Goal: Information Seeking & Learning: Learn about a topic

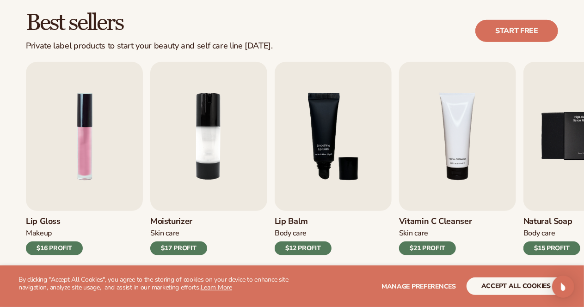
scroll to position [277, 0]
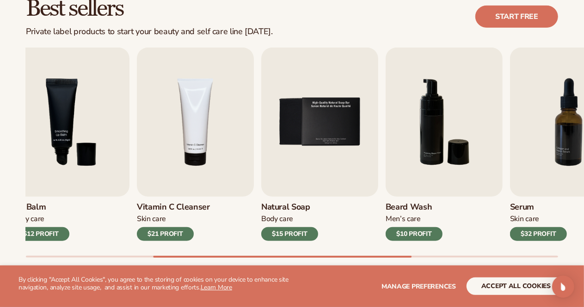
click at [412, 266] on div "Best sellers Private label products to start your beauty and self care line [DA…" at bounding box center [292, 136] width 584 height 331
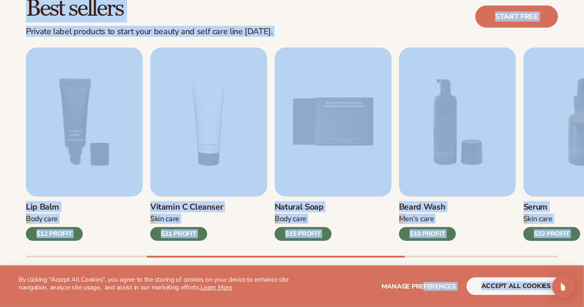
drag, startPoint x: 412, startPoint y: 266, endPoint x: 425, endPoint y: 266, distance: 12.5
click at [291, 254] on div "Lip Gloss Makeup $16 PROFIT Moisturizer [MEDICAL_DATA] $17 PROFIT [MEDICAL_DATA…" at bounding box center [305, 153] width 558 height 210
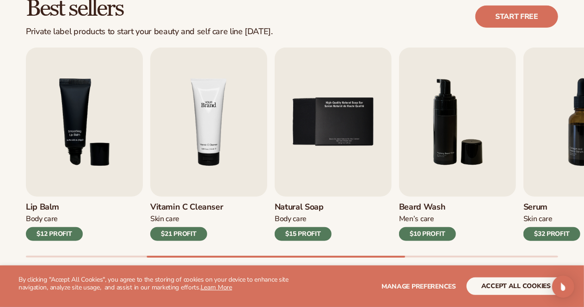
click at [188, 142] on img "4 / 9" at bounding box center [208, 122] width 117 height 149
click at [211, 141] on img "4 / 9" at bounding box center [208, 122] width 117 height 149
click at [202, 176] on img "4 / 9" at bounding box center [208, 122] width 117 height 149
click at [179, 227] on div "$21 PROFIT" at bounding box center [178, 234] width 57 height 14
click at [520, 291] on button "accept all cookies" at bounding box center [515, 287] width 99 height 18
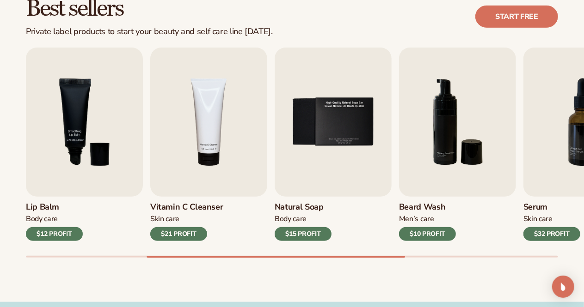
click at [180, 232] on div "$21 PROFIT" at bounding box center [178, 234] width 57 height 14
click at [189, 172] on img "4 / 9" at bounding box center [208, 122] width 117 height 149
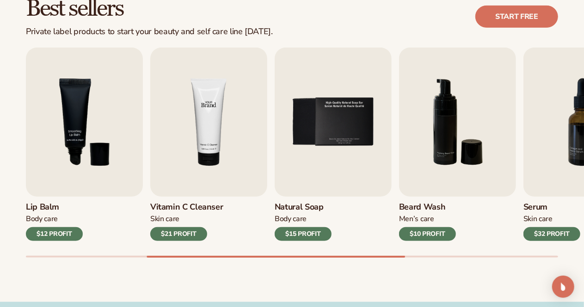
click at [232, 127] on img "4 / 9" at bounding box center [208, 122] width 117 height 149
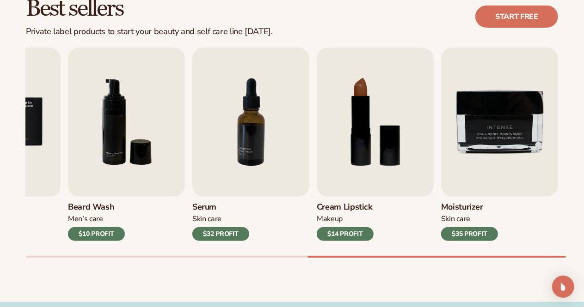
click at [565, 300] on div "Best sellers Private label products to start your beauty and self care line [DA…" at bounding box center [292, 136] width 584 height 331
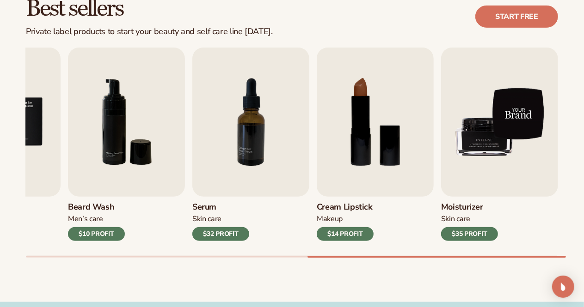
click at [501, 186] on img "9 / 9" at bounding box center [499, 122] width 117 height 149
click at [491, 188] on img "9 / 9" at bounding box center [499, 122] width 117 height 149
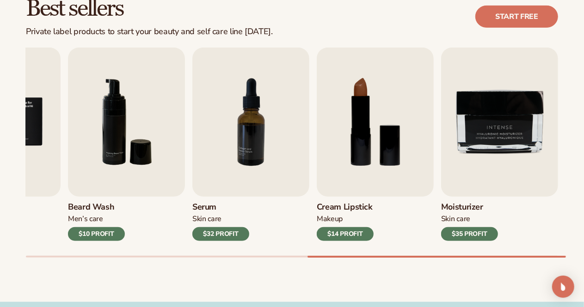
click at [463, 231] on div "$35 PROFIT" at bounding box center [469, 234] width 57 height 14
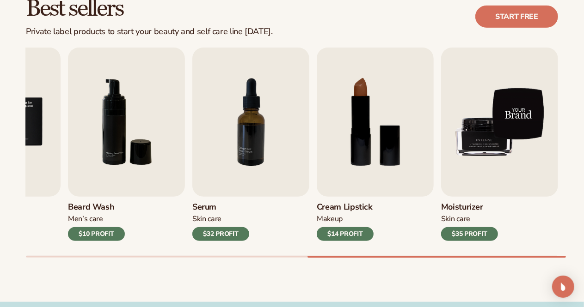
click at [452, 92] on img "9 / 9" at bounding box center [499, 122] width 117 height 149
click at [492, 18] on div "Best sellers Private label products to start your beauty and self care line [DA…" at bounding box center [292, 136] width 584 height 331
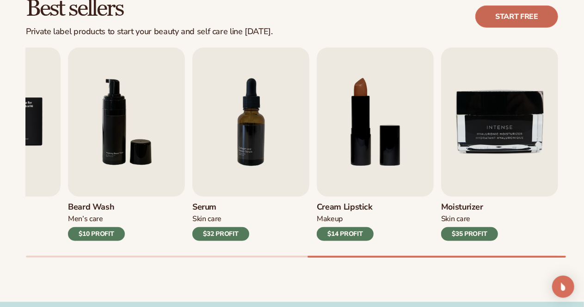
click at [492, 18] on link "Start free" at bounding box center [516, 17] width 83 height 22
